Goal: Find contact information: Find contact information

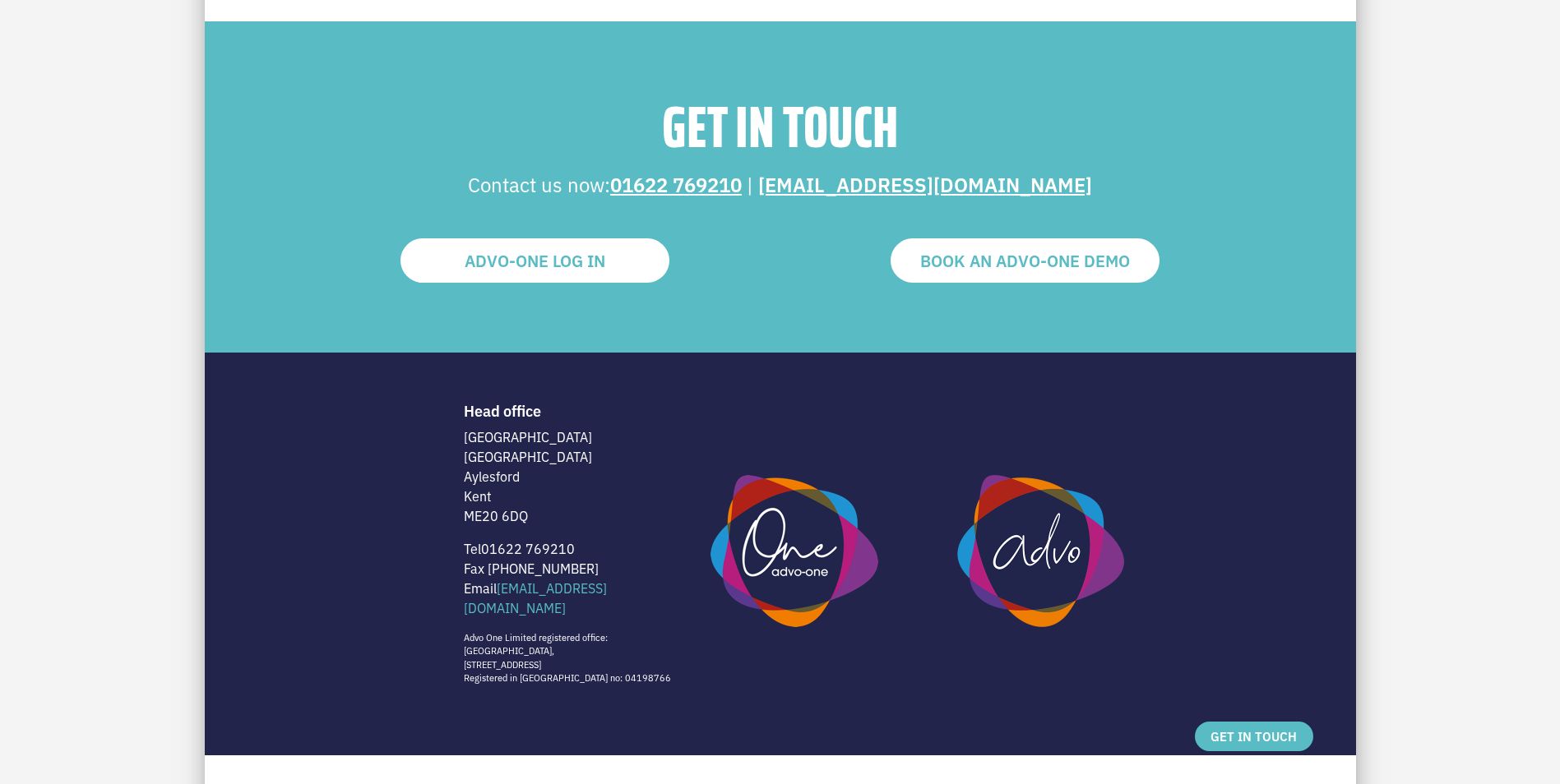
scroll to position [3350, 0]
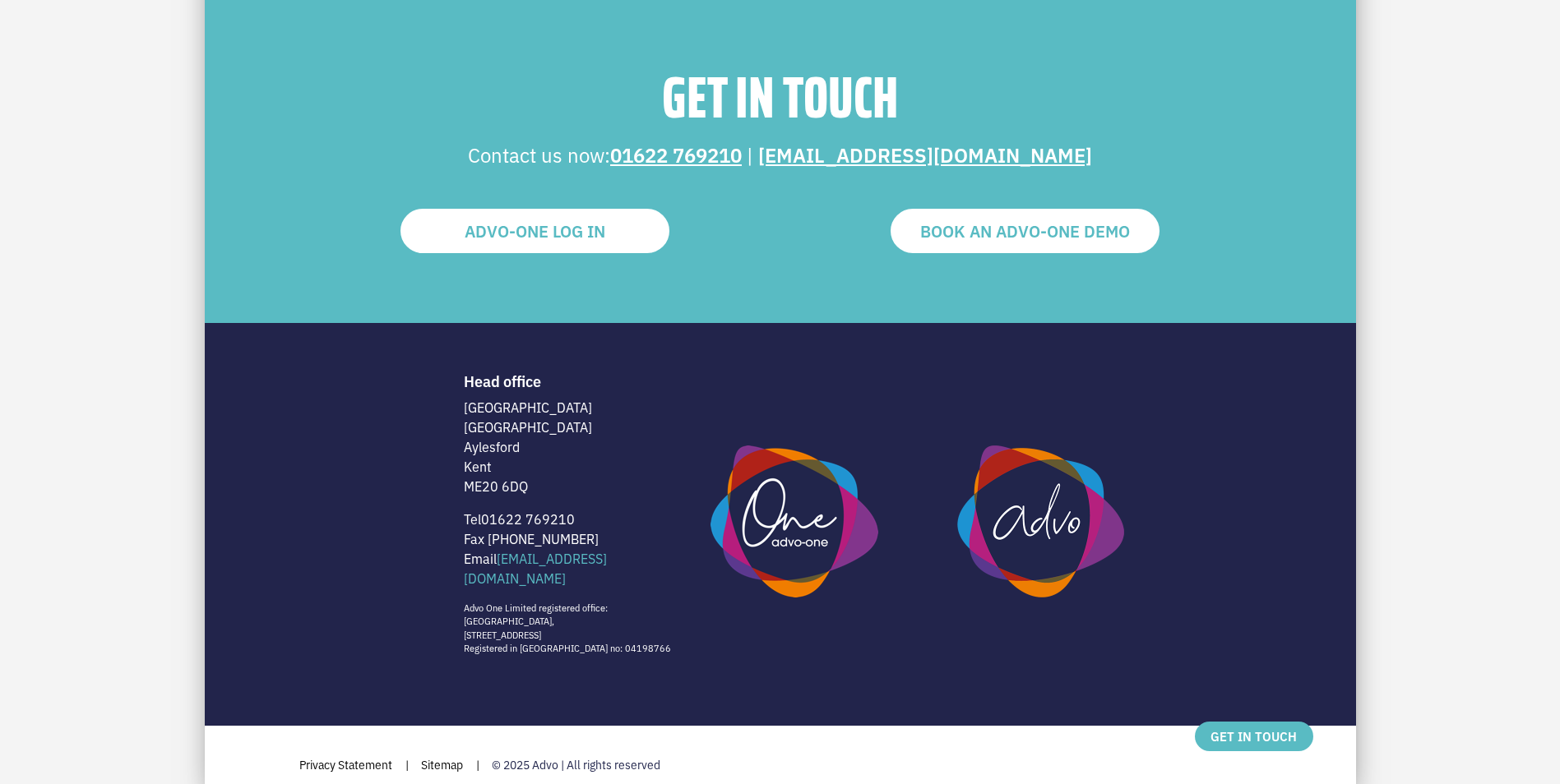
drag, startPoint x: 532, startPoint y: 490, endPoint x: 462, endPoint y: 412, distance: 104.8
click at [462, 412] on div "Head office [STREET_ADDRESS] Tel [PHONE_NUMBER] Fax [PHONE_NUMBER] Email [EMAIL…" at bounding box center [575, 514] width 247 height 283
copy p "[STREET_ADDRESS]"
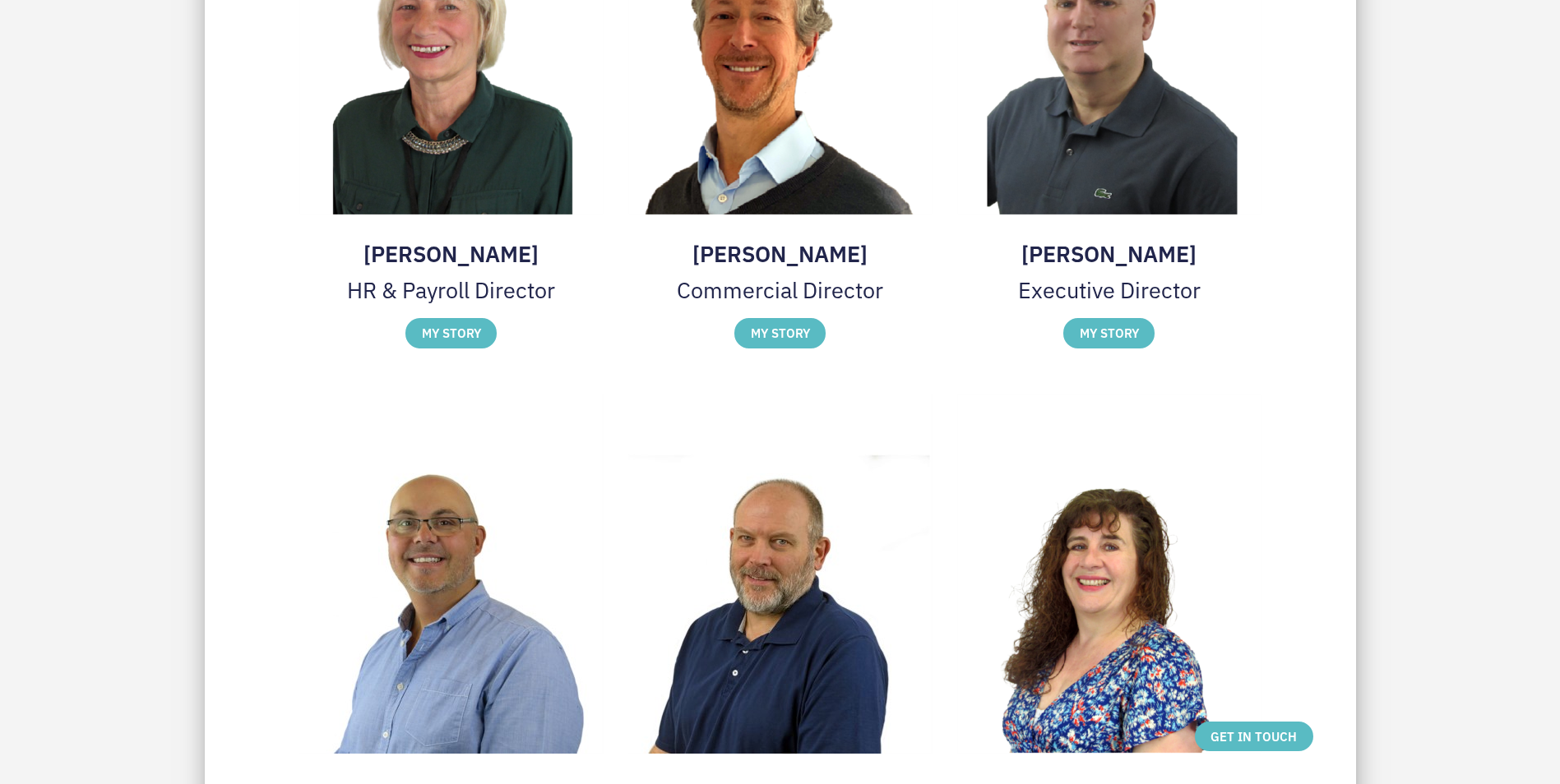
scroll to position [1871, 0]
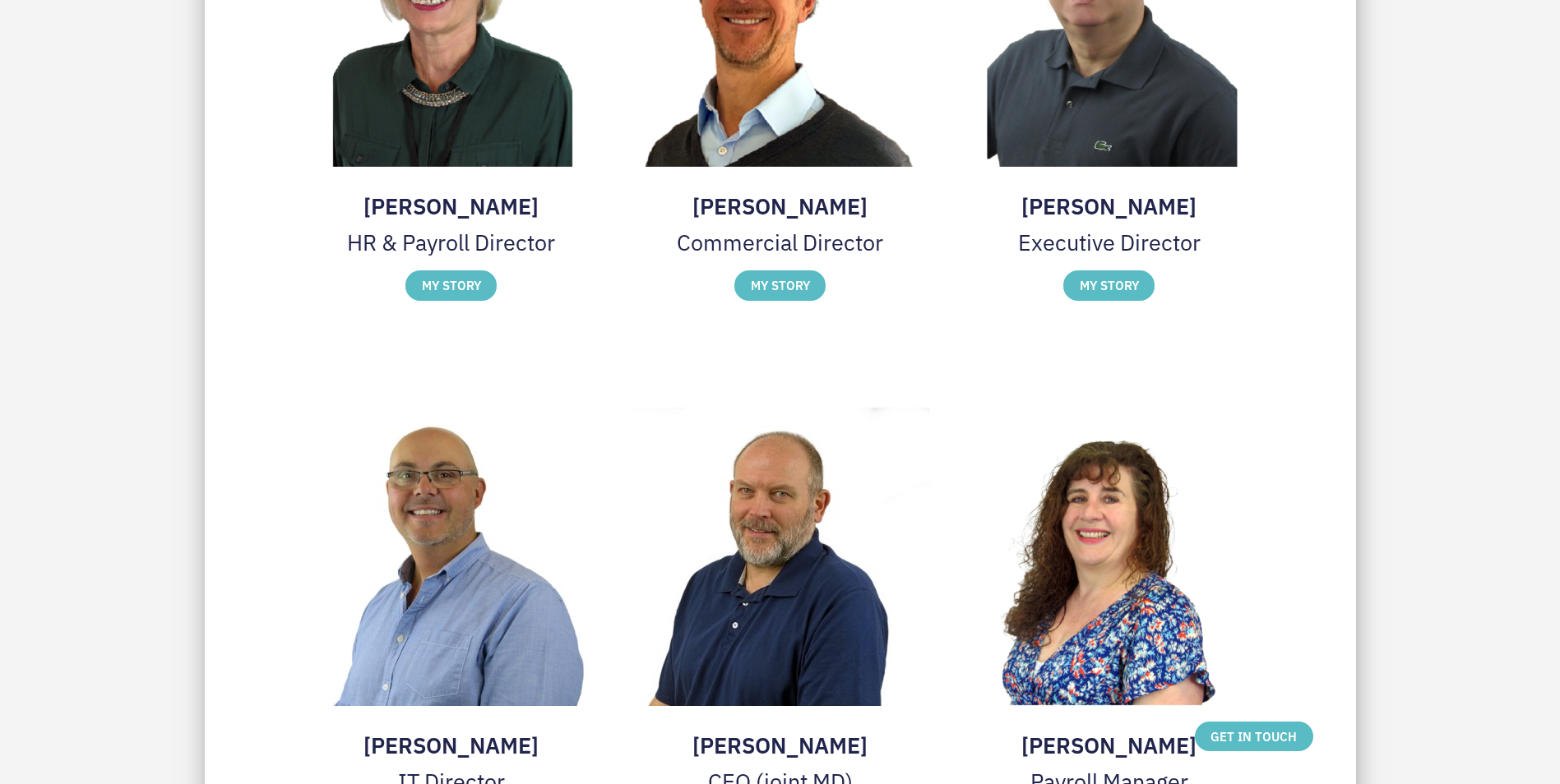
drag, startPoint x: 531, startPoint y: 199, endPoint x: 345, endPoint y: 175, distance: 187.5
click at [345, 175] on div "[PERSON_NAME] HR & Payroll Director MY STORY [PERSON_NAME] HR & Payroll Directo…" at bounding box center [452, 76] width 304 height 539
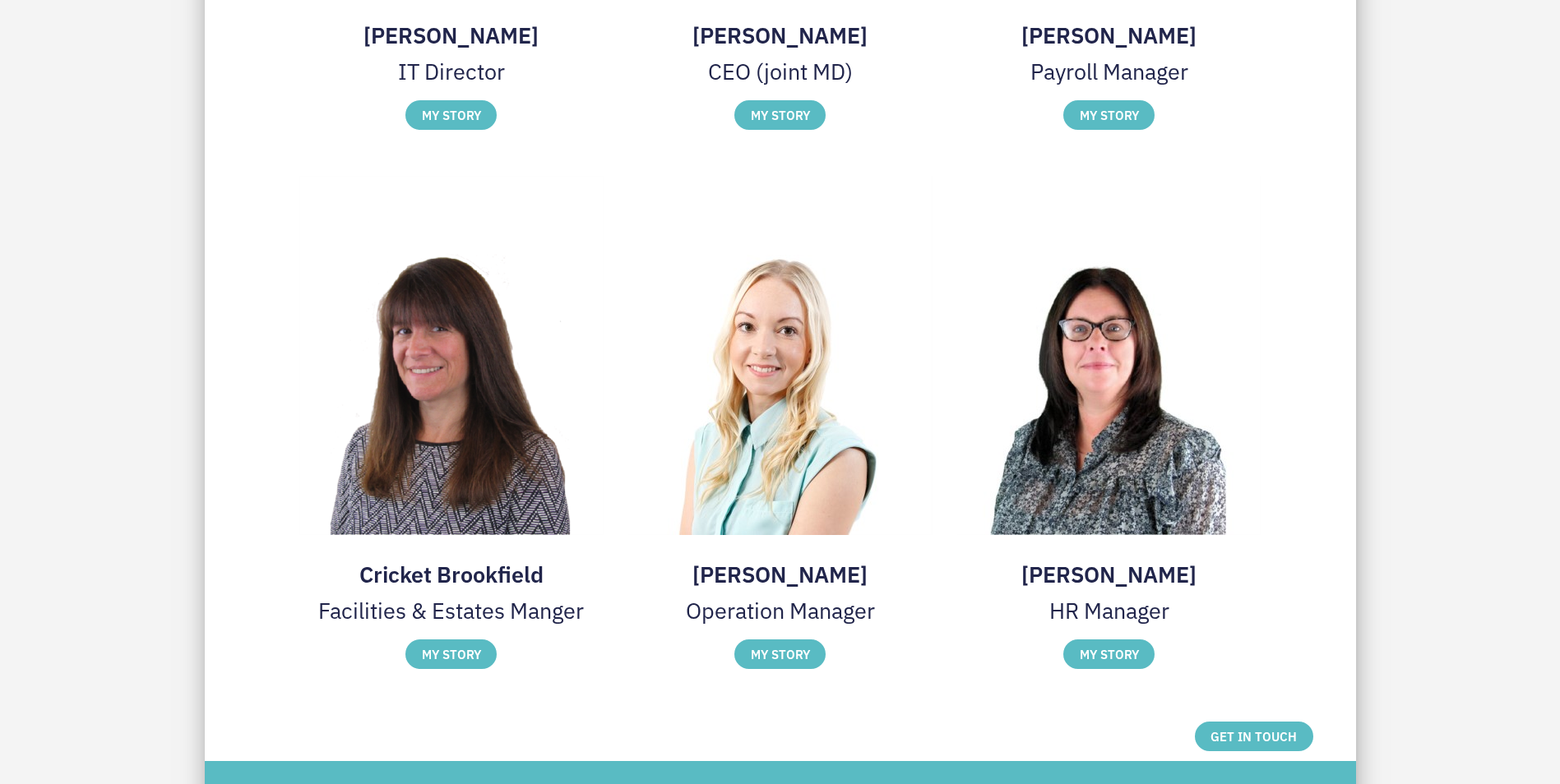
scroll to position [2610, 0]
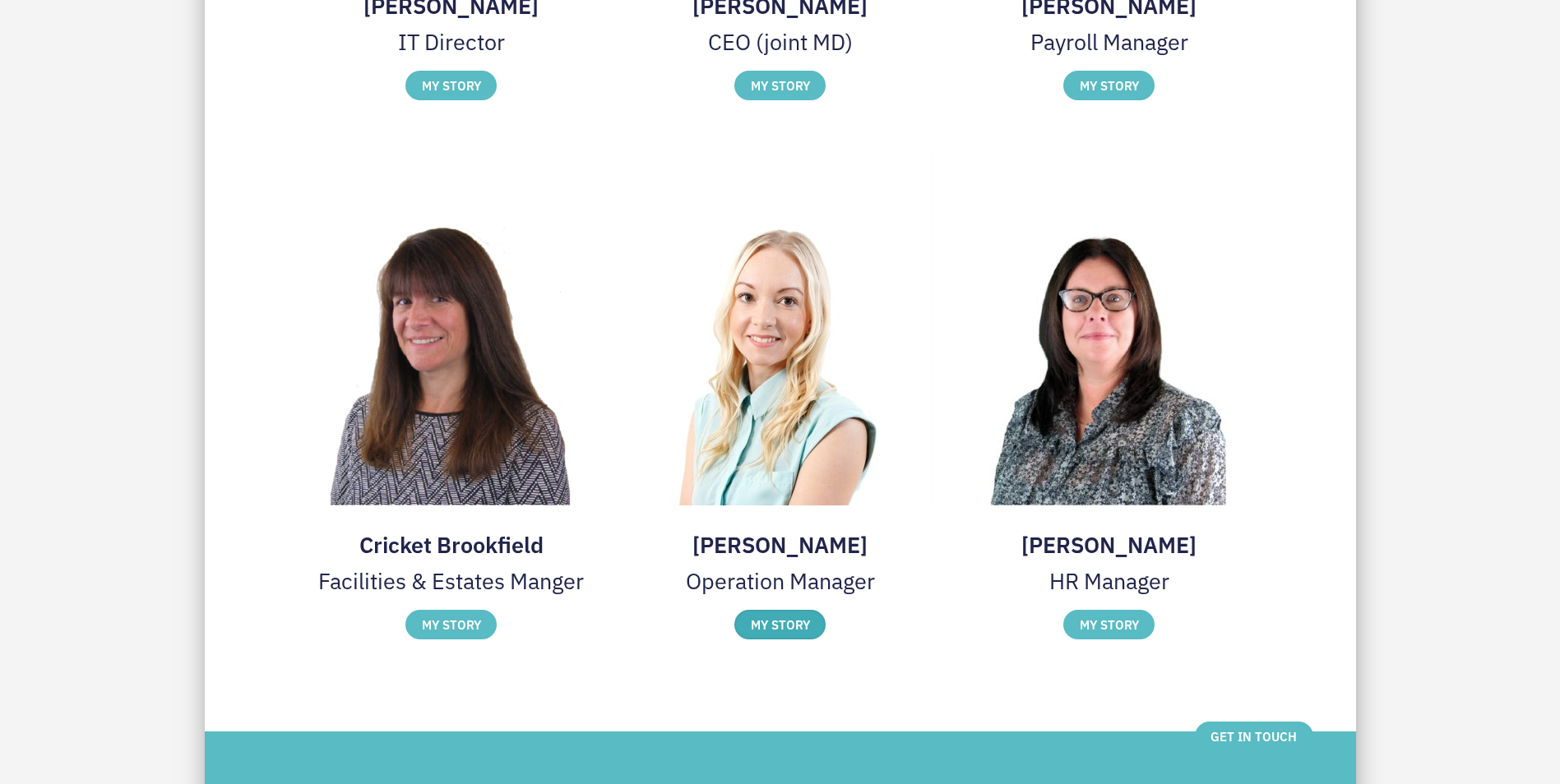
click at [763, 623] on label "MY STORY" at bounding box center [779, 624] width 91 height 30
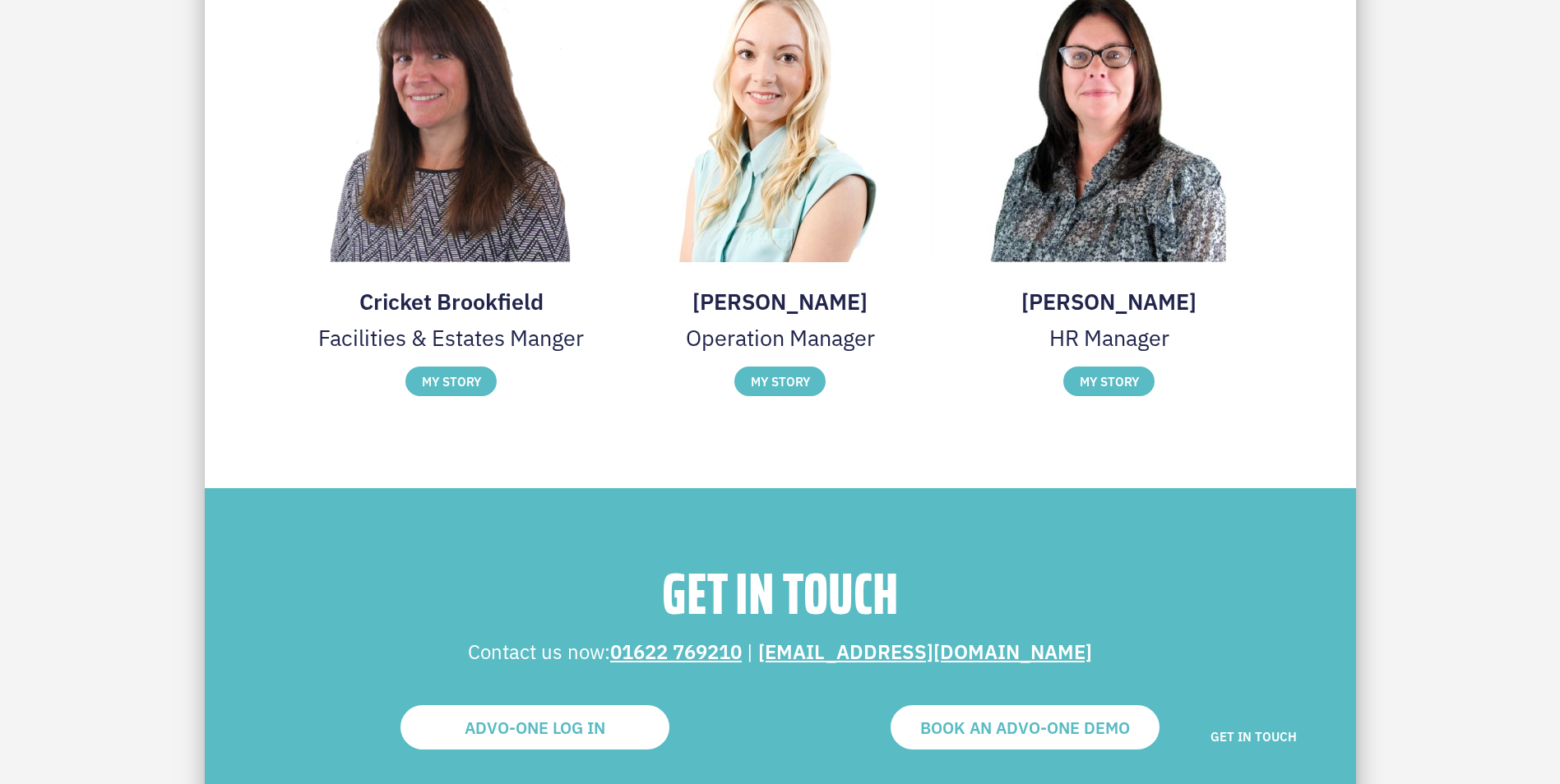
scroll to position [2856, 0]
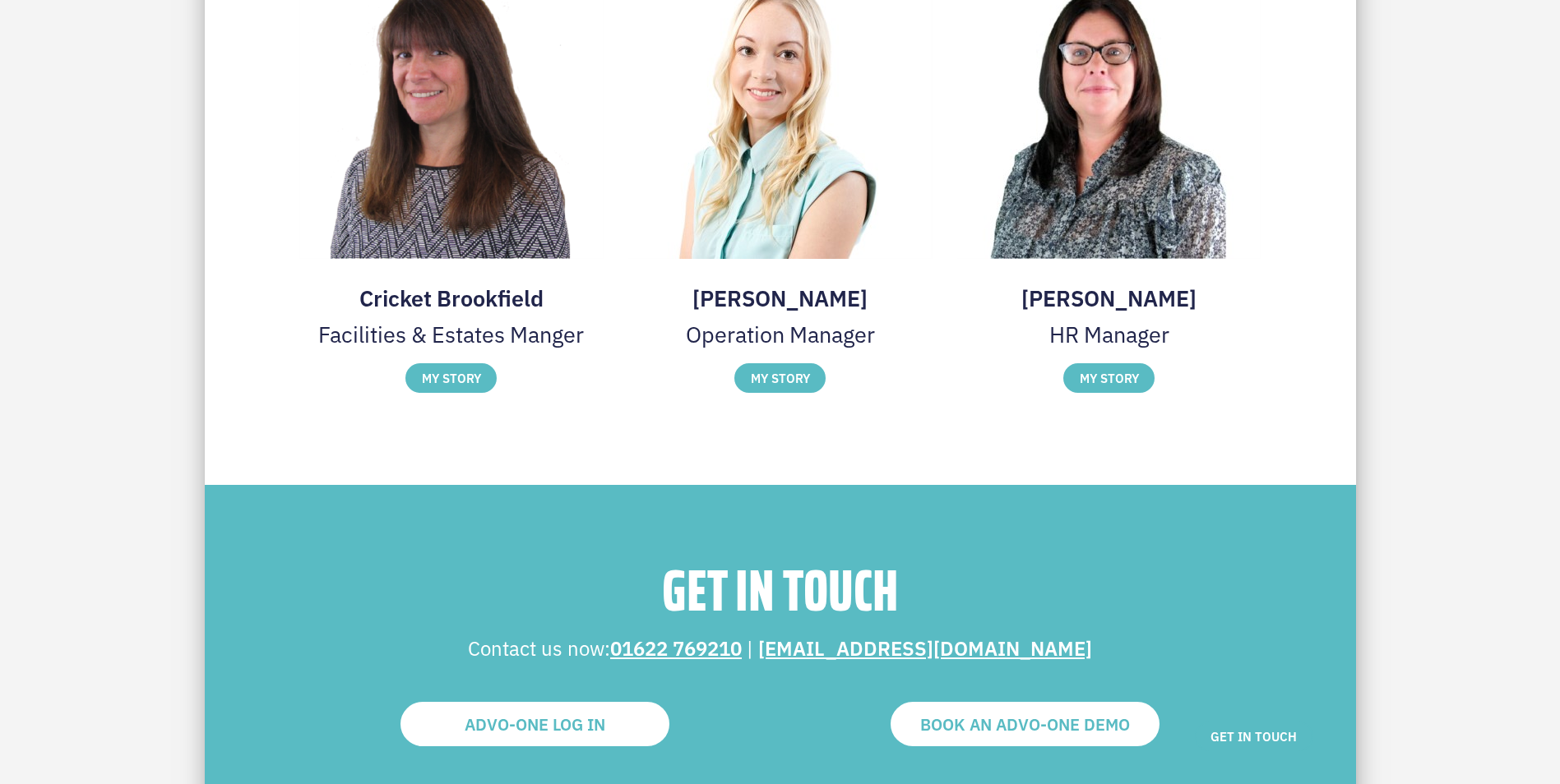
click at [0, 0] on img at bounding box center [0, 0] width 0 height 0
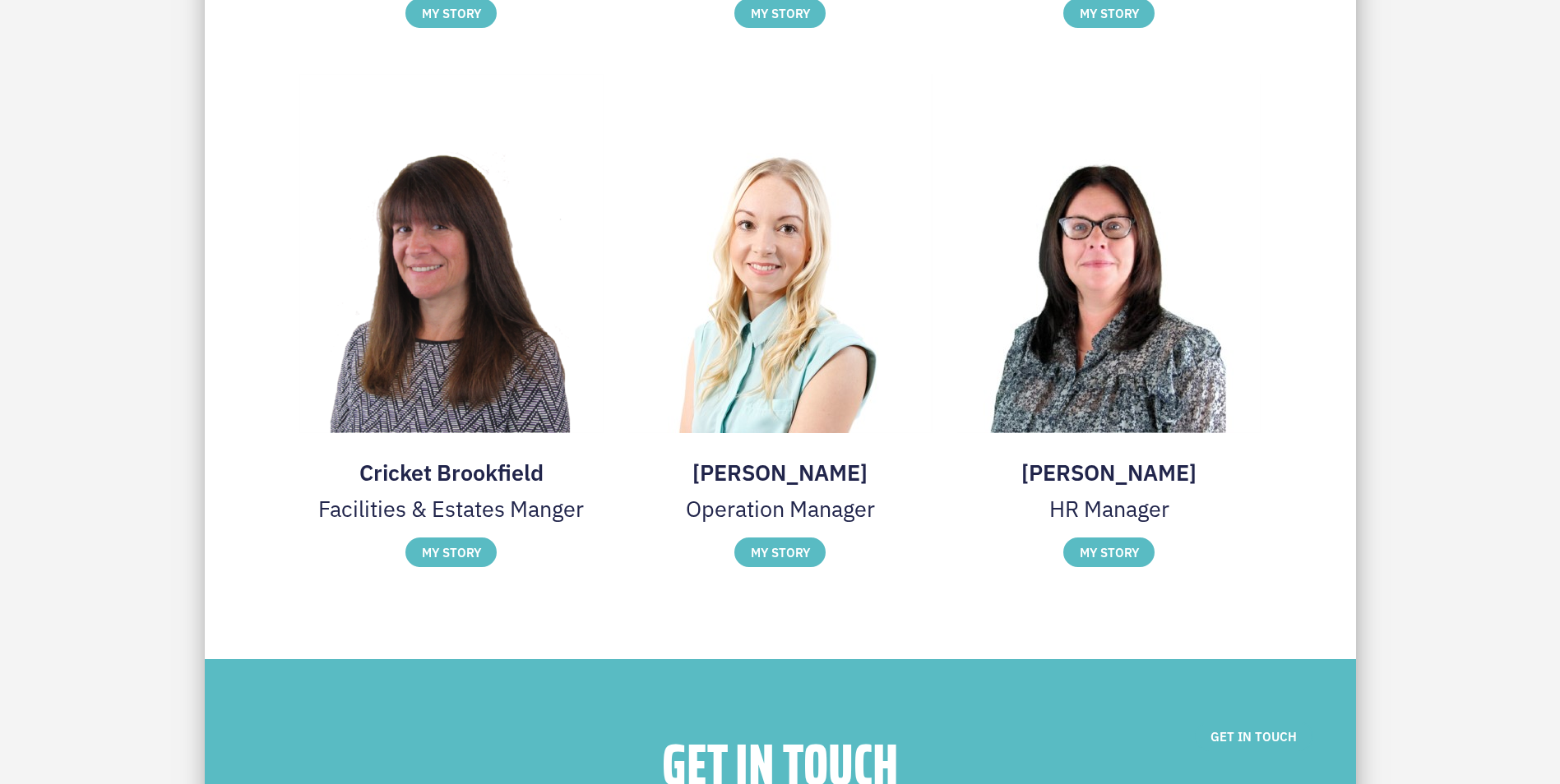
scroll to position [2692, 0]
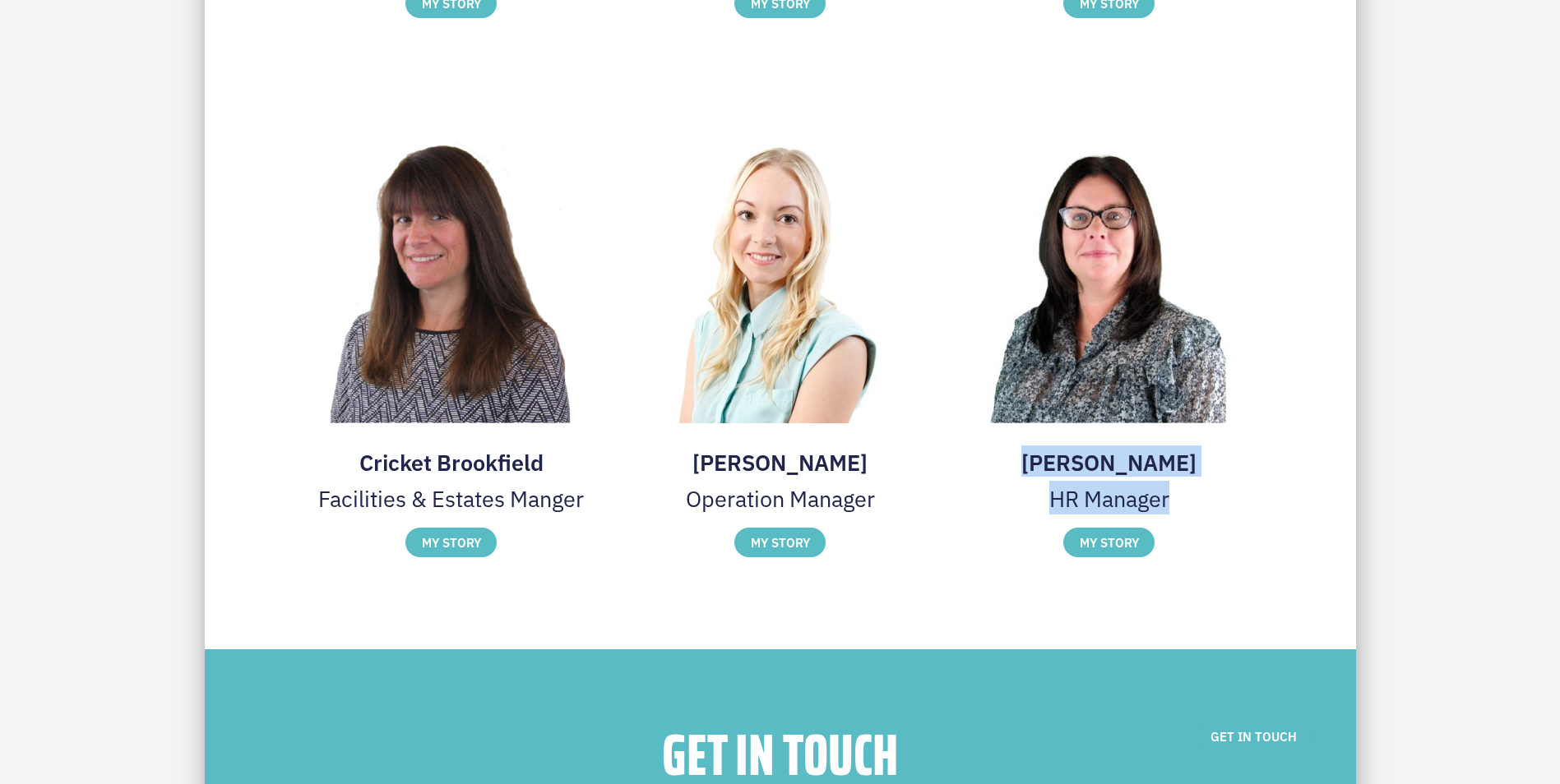
drag, startPoint x: 1173, startPoint y: 499, endPoint x: 1050, endPoint y: 469, distance: 126.6
click at [1050, 469] on div "[PERSON_NAME] HR Manager" at bounding box center [1109, 289] width 304 height 451
copy div "[PERSON_NAME] HR Manager"
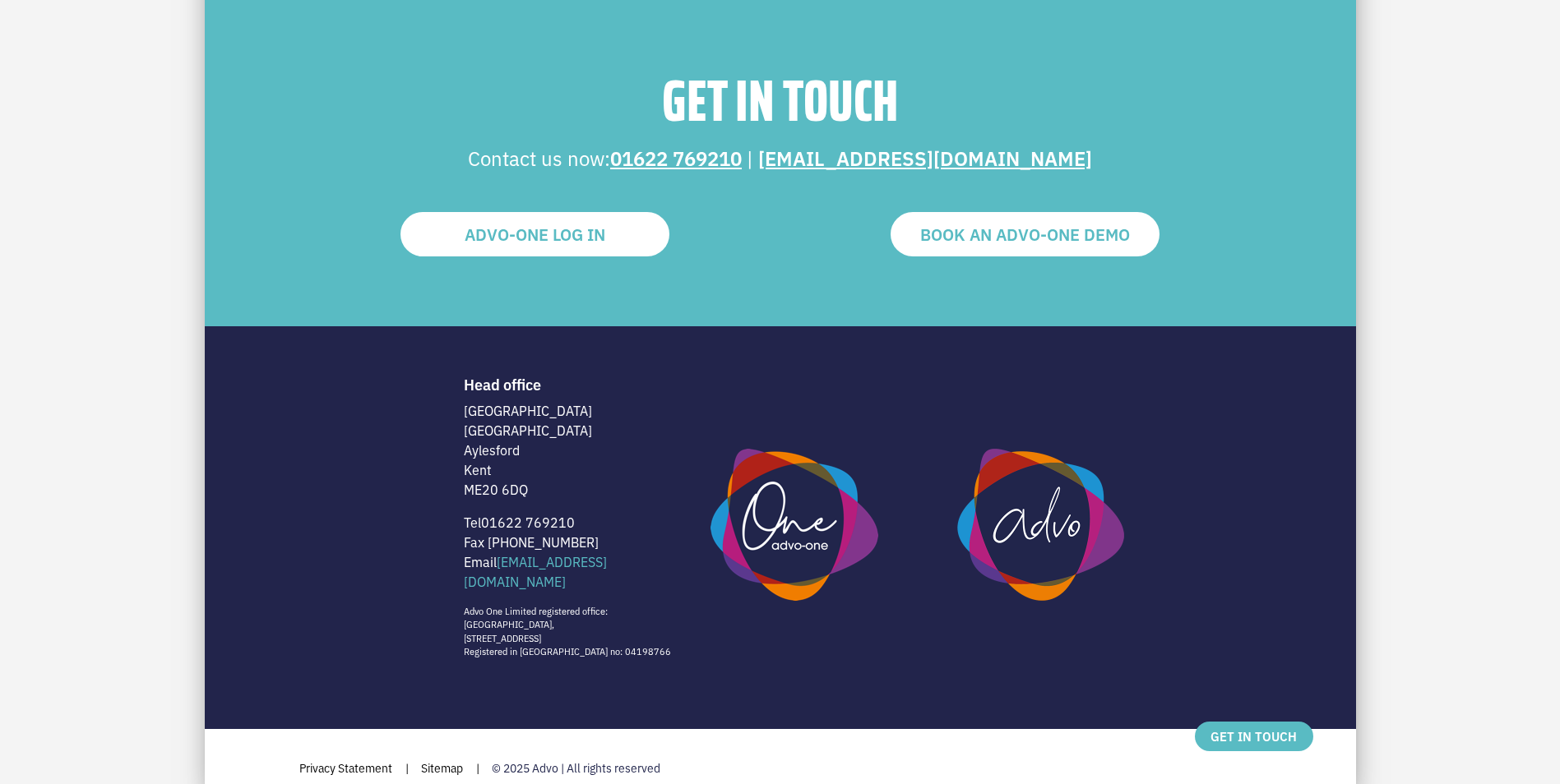
scroll to position [3350, 0]
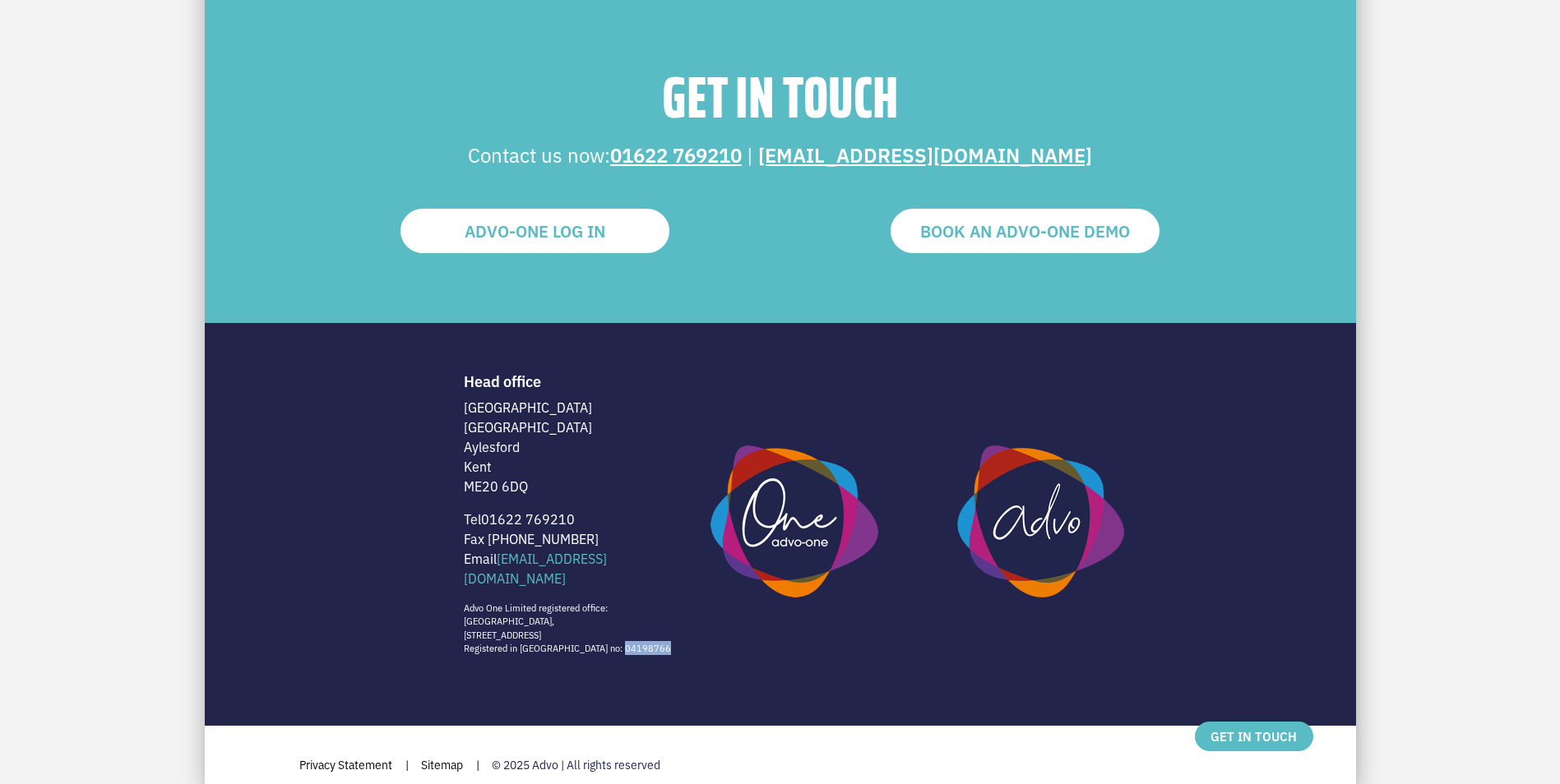
drag, startPoint x: 617, startPoint y: 627, endPoint x: 570, endPoint y: 631, distance: 47.2
click at [570, 631] on div "Head office [STREET_ADDRESS] Tel [PHONE_NUMBER] Fax [PHONE_NUMBER] Email [EMAIL…" at bounding box center [575, 514] width 222 height 283
copy p "04198766"
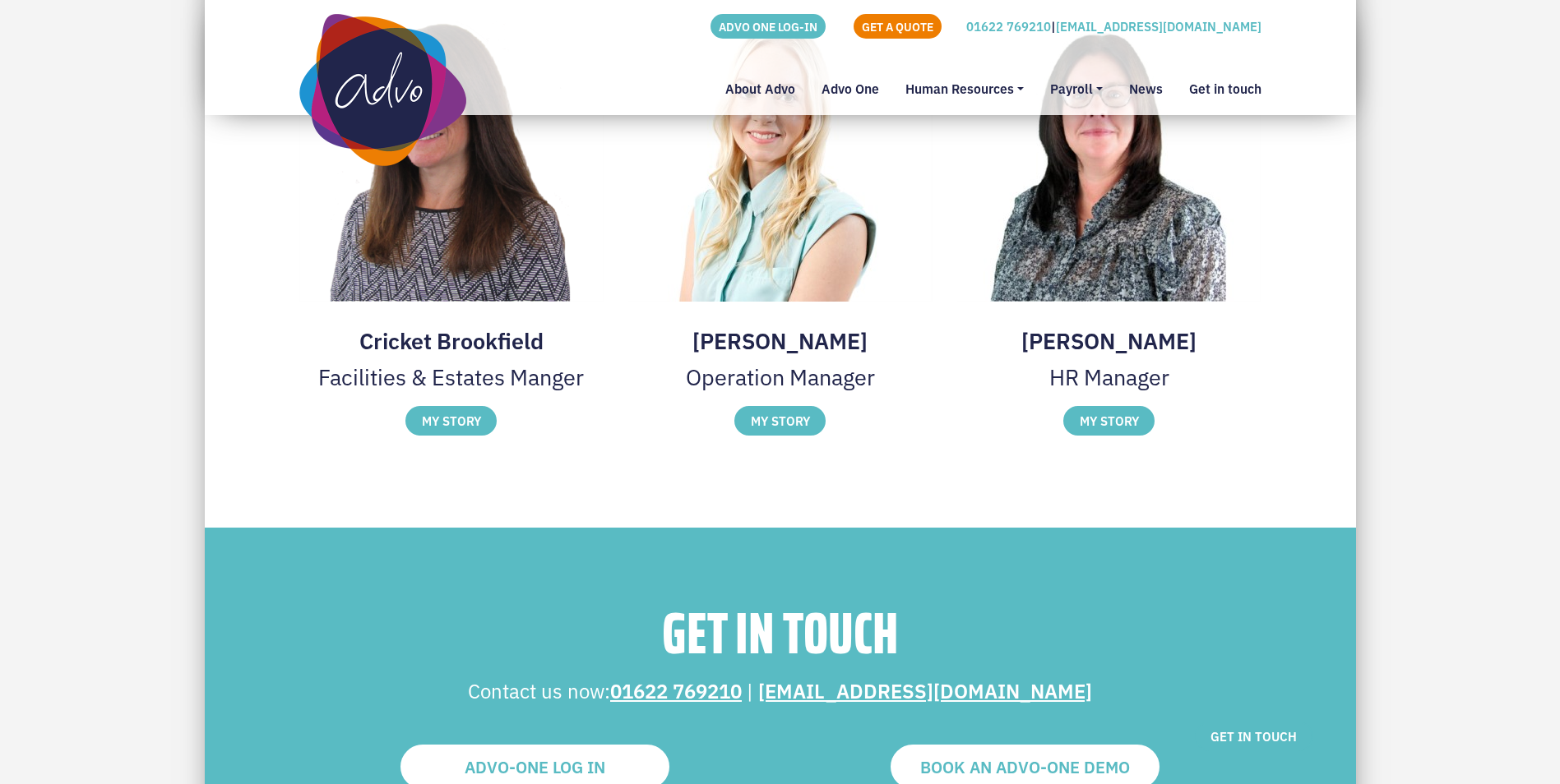
scroll to position [2775, 0]
